Goal: Information Seeking & Learning: Learn about a topic

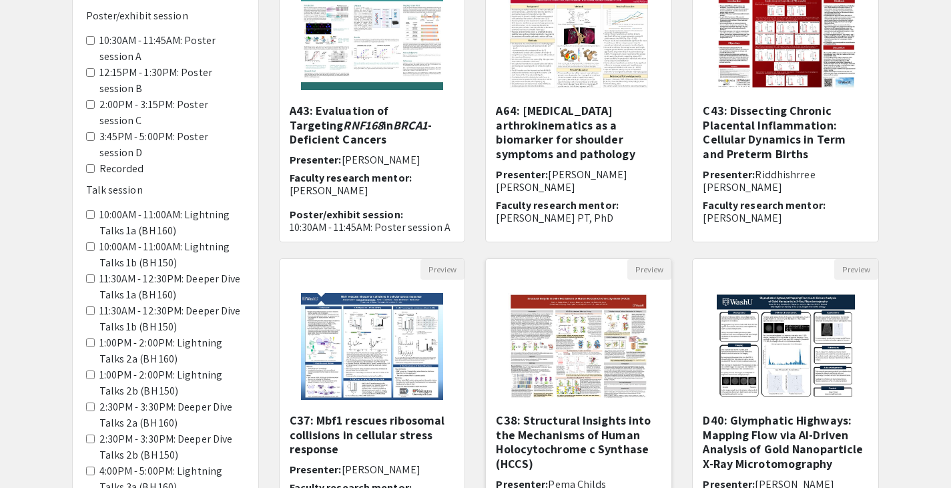
scroll to position [197, 0]
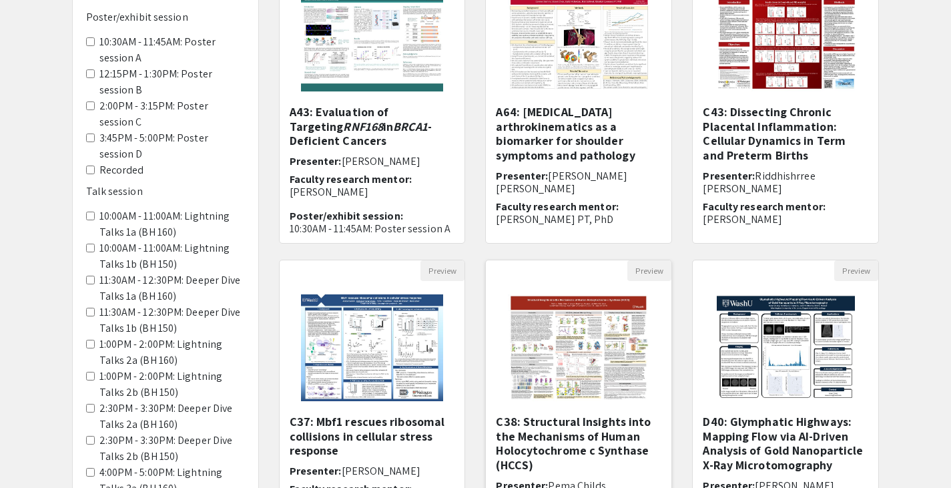
click at [580, 342] on img "Open Presentation <p>C38: Structural Insights into the Mechanisms of Human Holo…" at bounding box center [578, 347] width 169 height 133
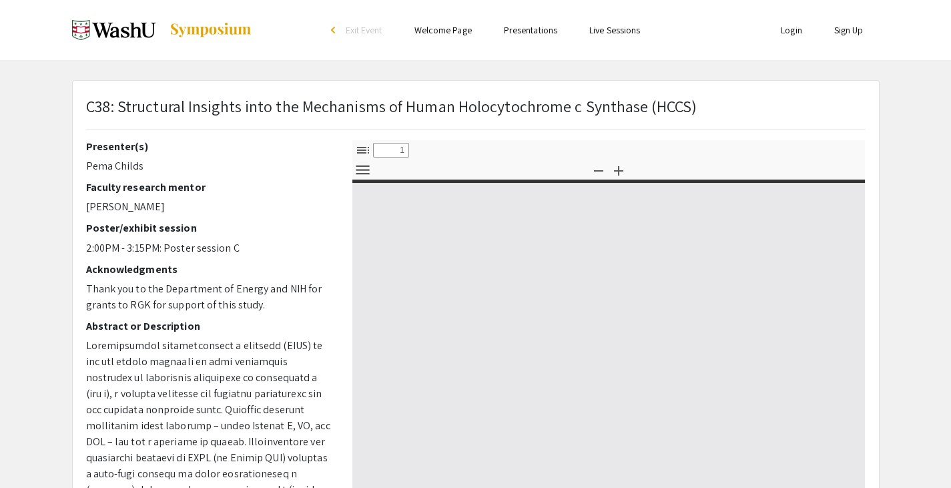
select select "custom"
type input "0"
select select "custom"
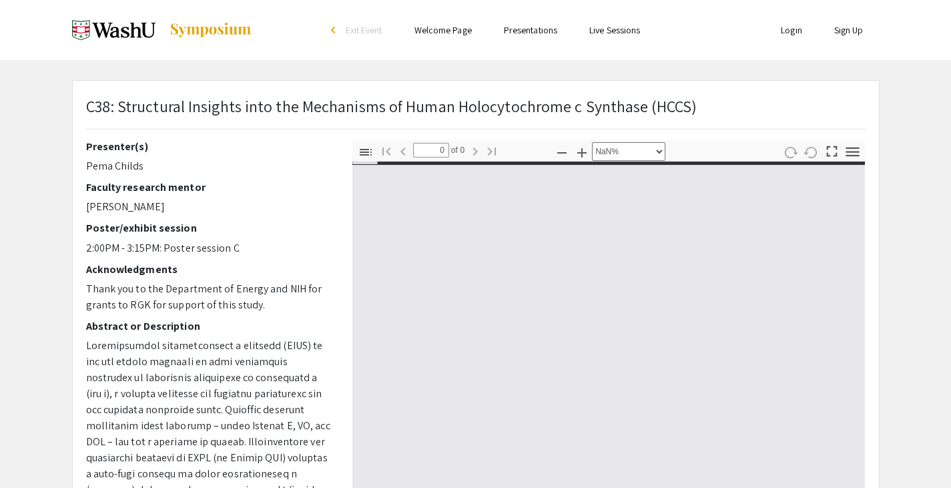
type input "1"
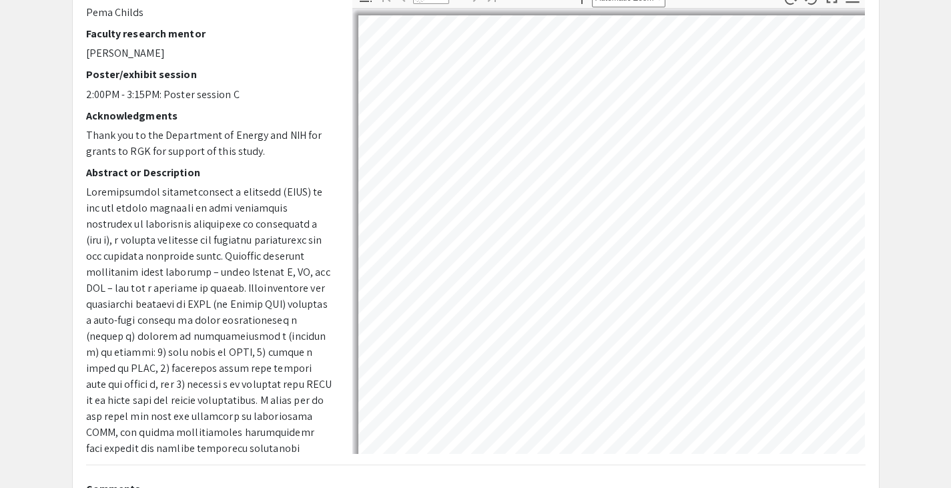
select select "auto"
